Goal: Find specific page/section: Find specific page/section

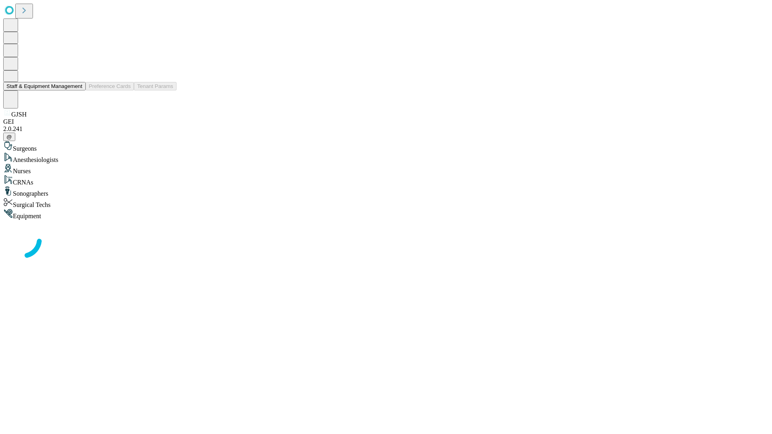
click at [77, 90] on button "Staff & Equipment Management" at bounding box center [44, 86] width 82 height 8
